Goal: Task Accomplishment & Management: Manage account settings

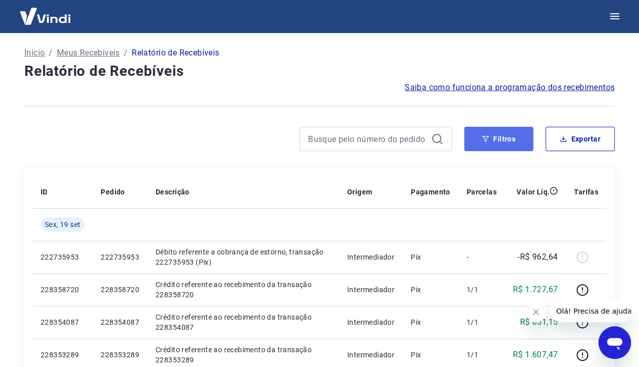
click at [506, 143] on button "Filtros" at bounding box center [498, 139] width 69 height 24
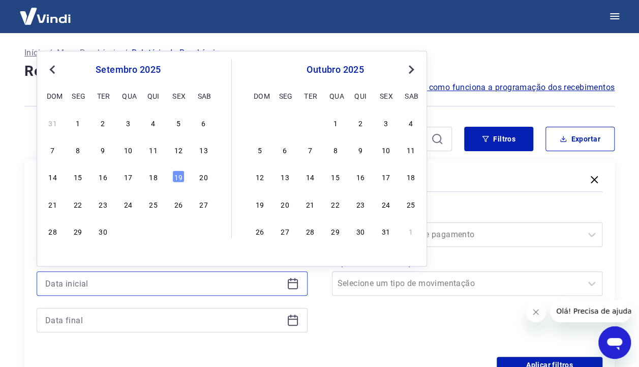
click at [191, 289] on input at bounding box center [164, 283] width 238 height 15
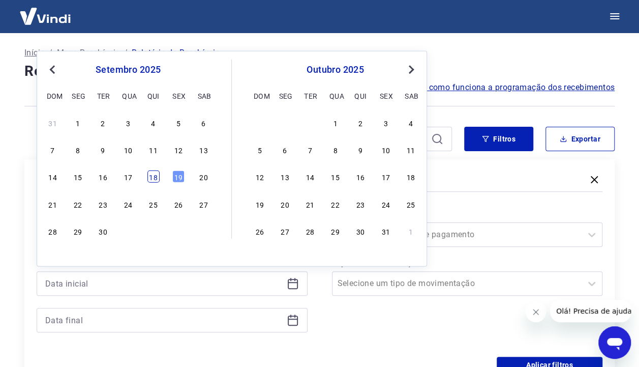
click at [159, 179] on div "18" at bounding box center [153, 176] width 12 height 12
type input "18/09/2025"
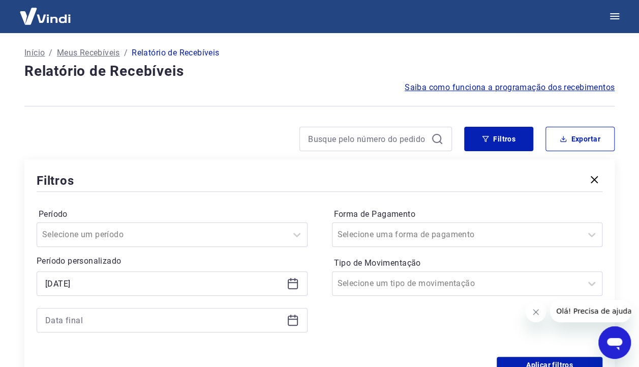
click at [88, 308] on div at bounding box center [172, 320] width 271 height 24
click at [91, 323] on input at bounding box center [164, 319] width 238 height 15
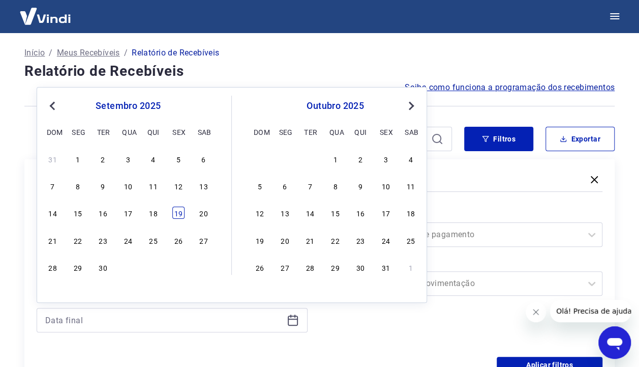
click at [181, 212] on div "19" at bounding box center [178, 212] width 12 height 12
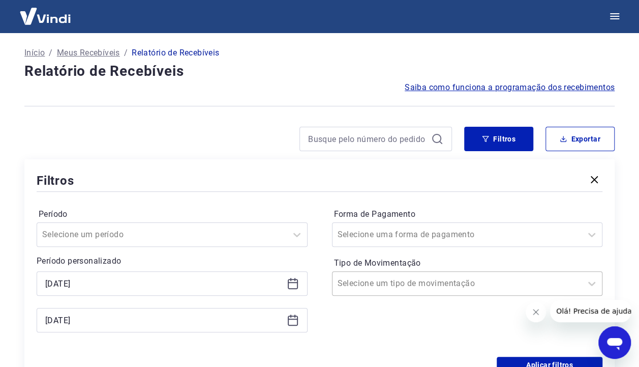
type input "19/09/2025"
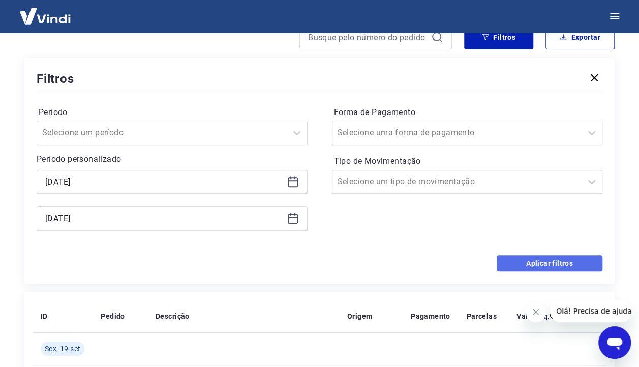
click at [512, 259] on button "Aplicar filtros" at bounding box center [550, 263] width 106 height 16
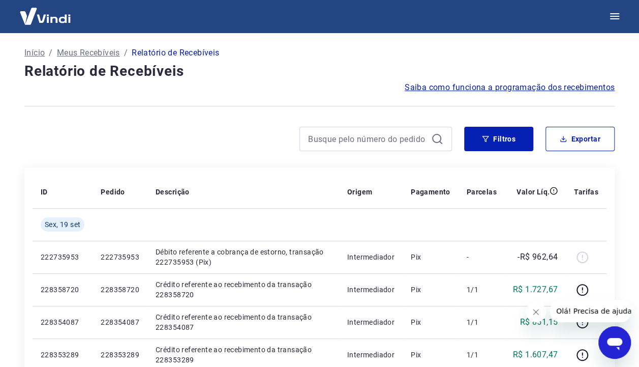
click at [530, 315] on button "Fechar mensagem da empresa" at bounding box center [536, 312] width 20 height 20
click at [576, 142] on button "Exportar" at bounding box center [580, 139] width 69 height 24
type input "18/09/2025"
type input "19/09/2025"
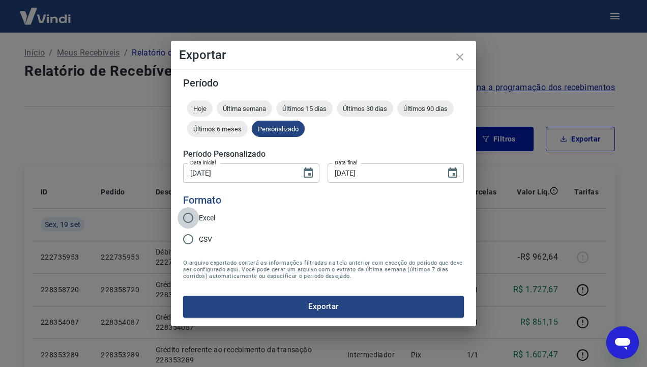
click at [192, 213] on input "Excel" at bounding box center [187, 217] width 21 height 21
radio input "true"
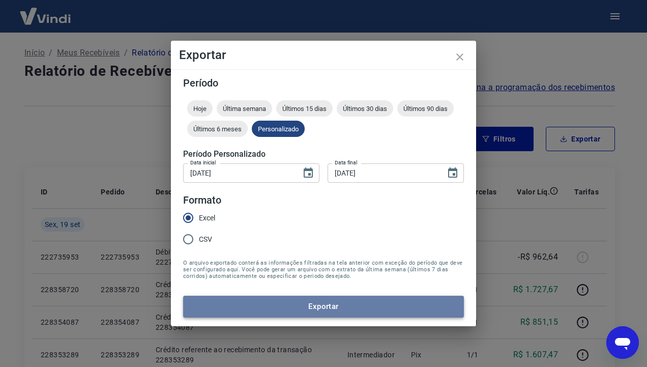
click at [347, 309] on button "Exportar" at bounding box center [323, 305] width 281 height 21
